Goal: Task Accomplishment & Management: Complete application form

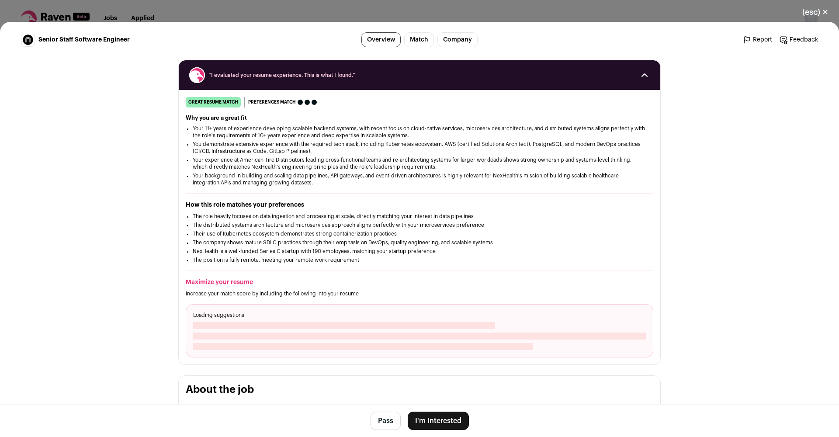
scroll to position [168, 0]
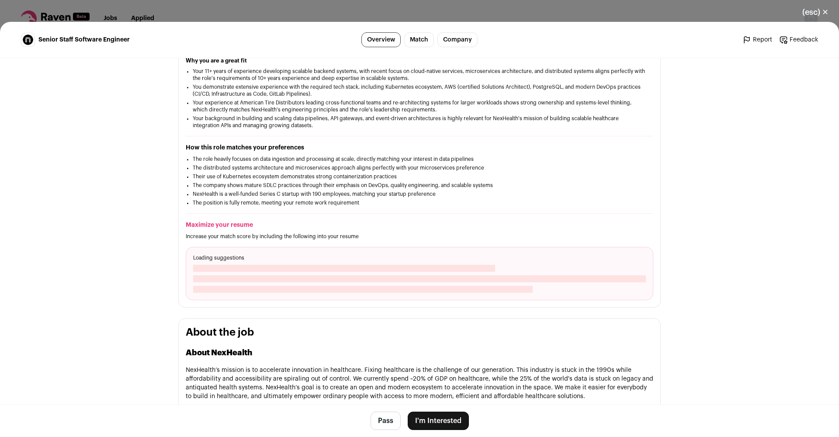
click at [378, 234] on p "Increase your match score by including the following into your resume" at bounding box center [420, 236] width 468 height 7
click at [444, 414] on button "I'm Interested" at bounding box center [438, 421] width 61 height 18
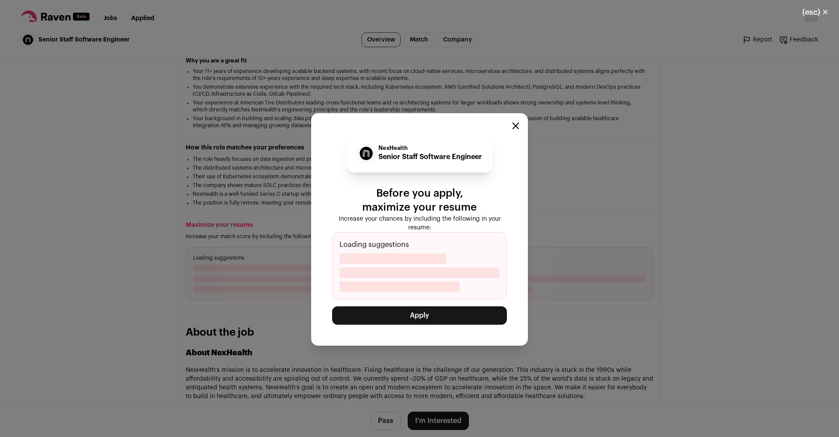
click at [424, 254] on span "Close modal via background" at bounding box center [393, 259] width 107 height 10
click at [431, 315] on button "Apply" at bounding box center [419, 315] width 175 height 18
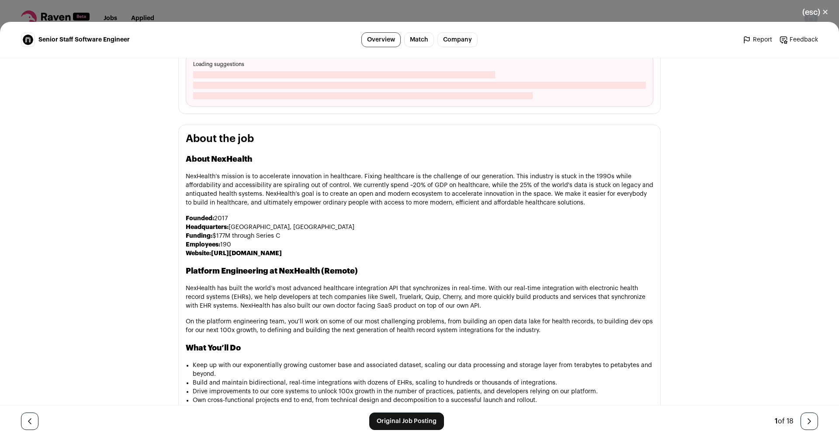
scroll to position [177, 0]
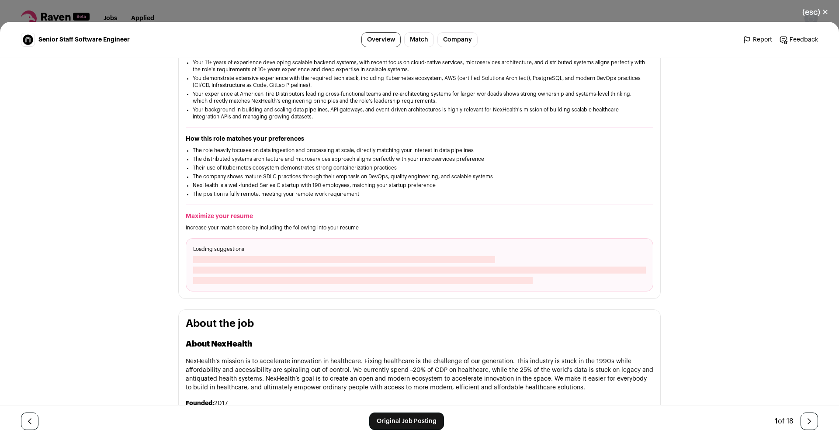
click at [292, 262] on span "Close modal via background" at bounding box center [344, 259] width 302 height 7
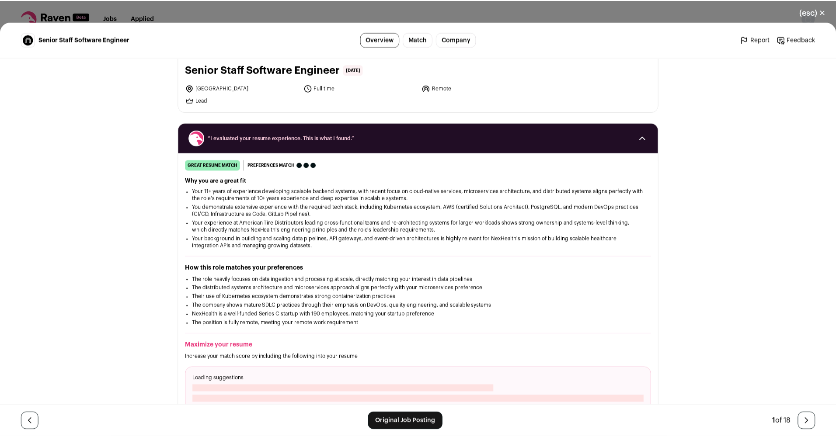
scroll to position [130, 0]
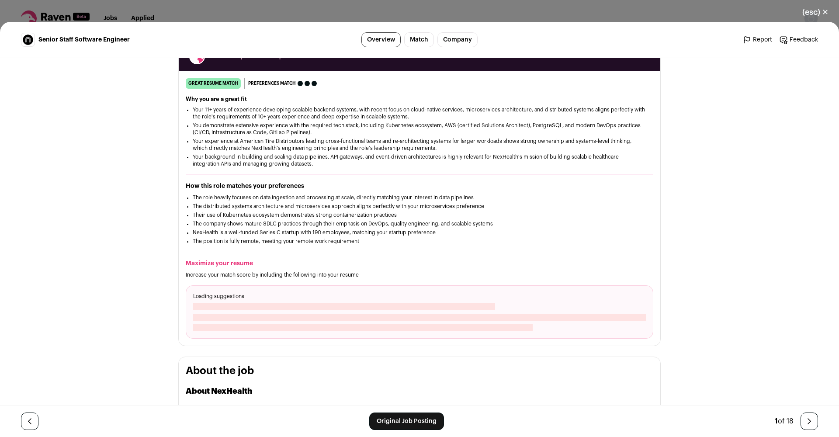
click at [825, 11] on button "(esc) ✕" at bounding box center [815, 12] width 47 height 19
